Goal: Register for event/course

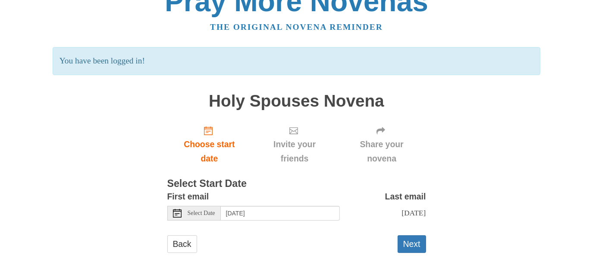
scroll to position [21, 0]
click at [284, 213] on input "Saturday, August 16th" at bounding box center [280, 213] width 119 height 15
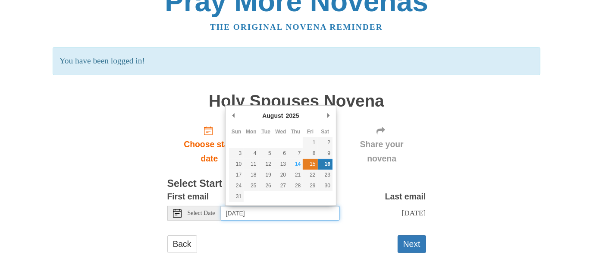
type input "Friday, August 15th"
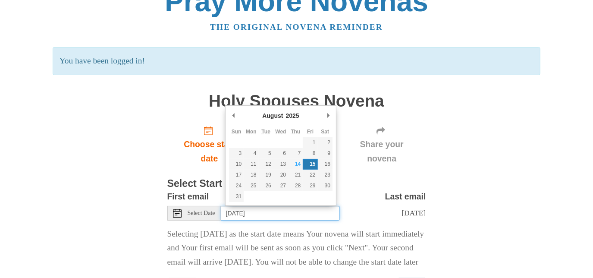
click at [284, 213] on input "Friday, August 15th" at bounding box center [280, 213] width 119 height 15
click at [277, 216] on input "Friday, August 15th" at bounding box center [280, 213] width 119 height 15
click at [291, 213] on input "Friday, August 15th" at bounding box center [280, 213] width 119 height 15
click at [449, 174] on div "Pray More Novenas The original novena reminder You have been logged in! Holy Sp…" at bounding box center [296, 149] width 505 height 341
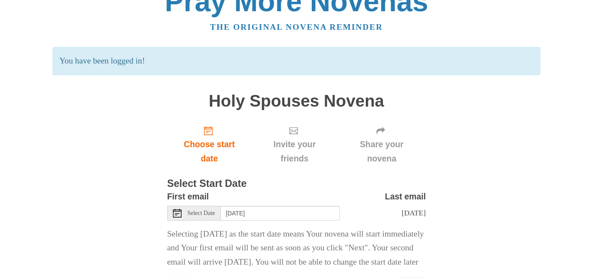
scroll to position [77, 0]
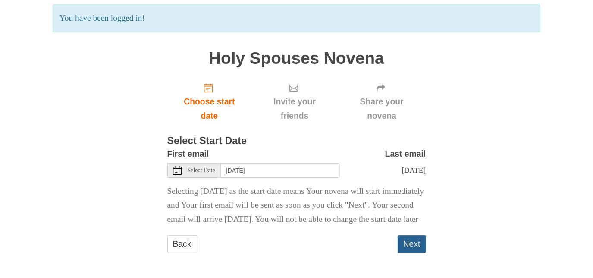
click at [408, 243] on button "Next" at bounding box center [412, 244] width 28 height 18
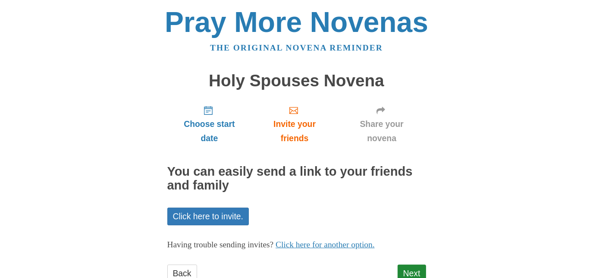
scroll to position [28, 0]
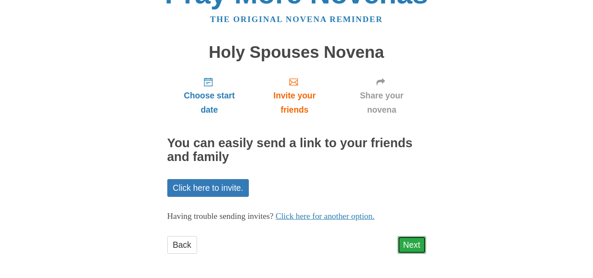
click at [417, 247] on link "Next" at bounding box center [412, 245] width 28 height 18
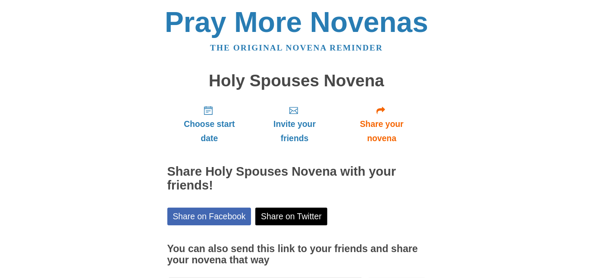
scroll to position [68, 0]
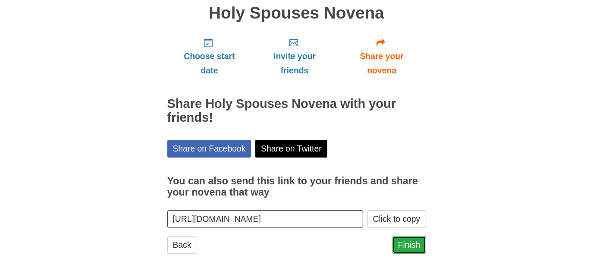
click at [402, 247] on link "Finish" at bounding box center [409, 245] width 34 height 18
